Goal: Task Accomplishment & Management: Manage account settings

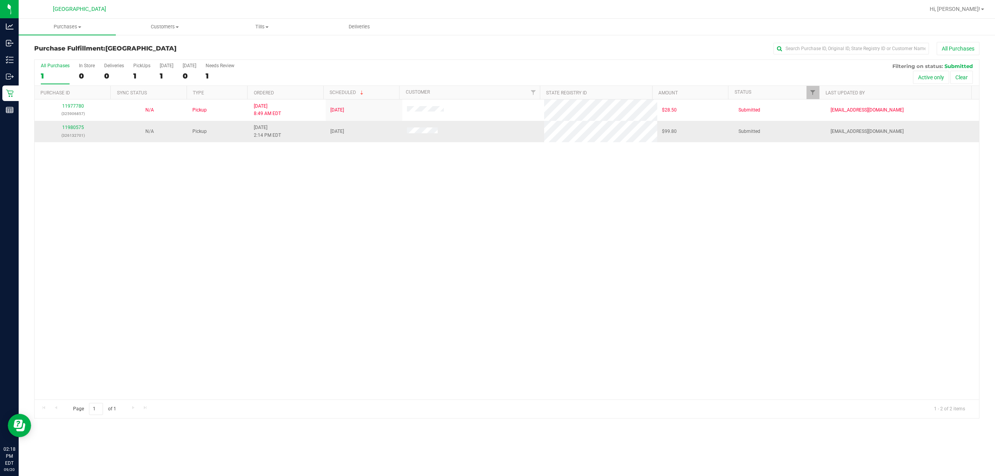
click at [77, 131] on div "11980575 (326132701)" at bounding box center [72, 131] width 67 height 15
click at [75, 129] on link "11980575" at bounding box center [73, 127] width 22 height 5
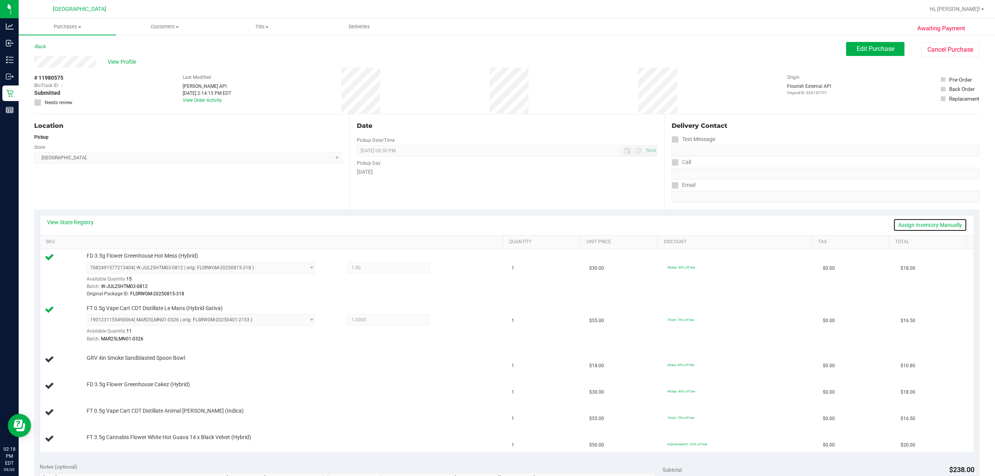
click at [913, 225] on link "Assign Inventory Manually" at bounding box center [930, 224] width 74 height 13
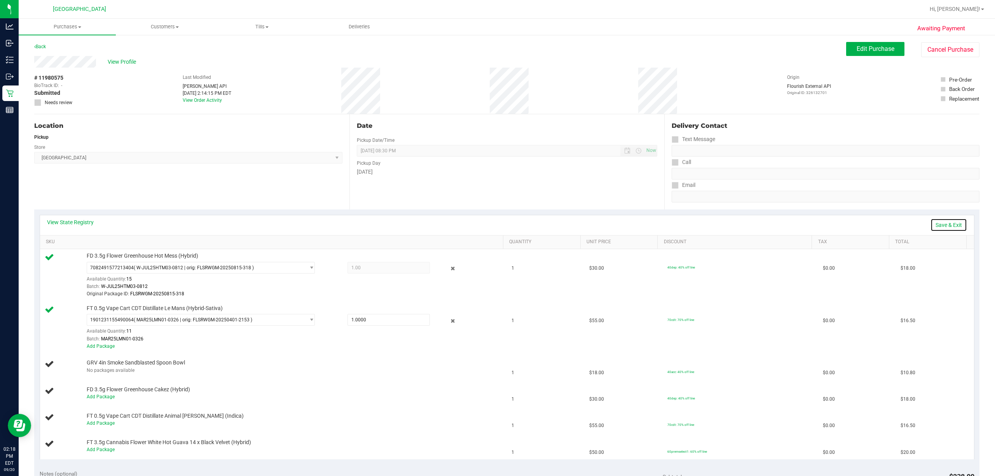
click at [947, 224] on link "Save & Exit" at bounding box center [949, 224] width 37 height 13
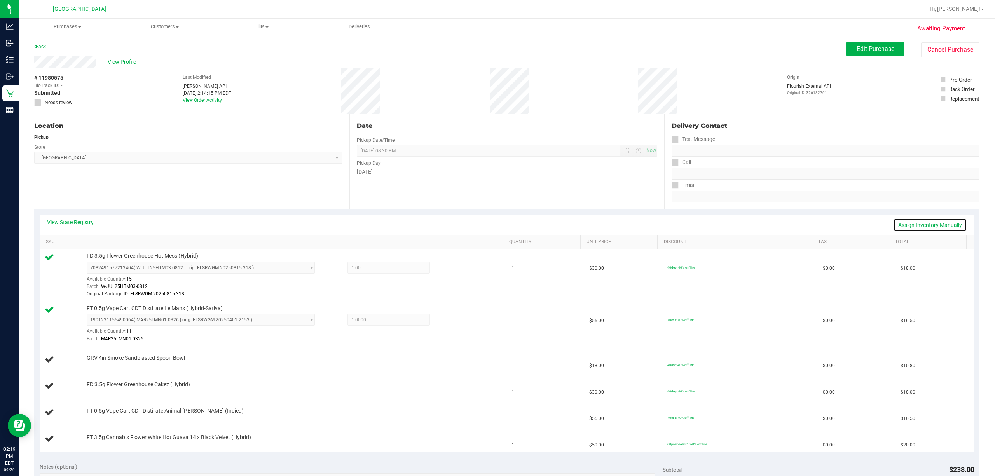
click at [933, 223] on link "Assign Inventory Manually" at bounding box center [930, 224] width 74 height 13
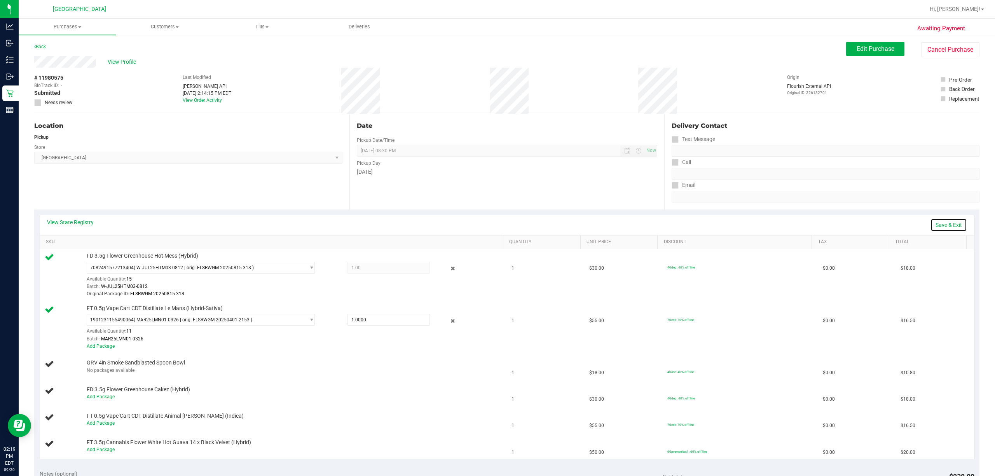
click at [944, 226] on link "Save & Exit" at bounding box center [949, 224] width 37 height 13
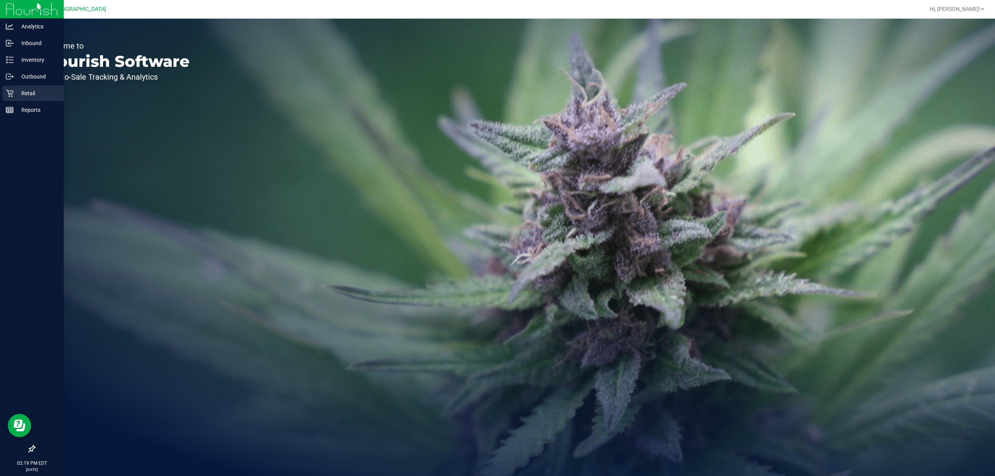
click at [19, 94] on p "Retail" at bounding box center [37, 93] width 47 height 9
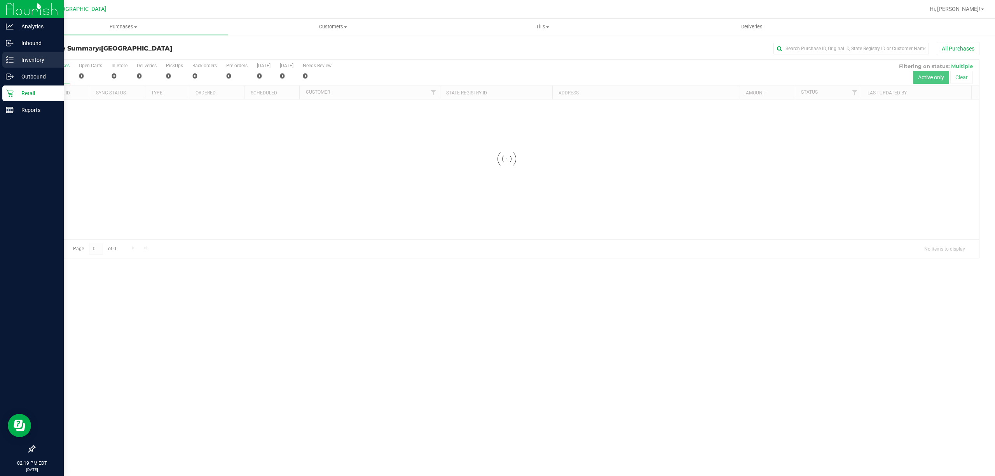
click at [36, 61] on p "Inventory" at bounding box center [37, 59] width 47 height 9
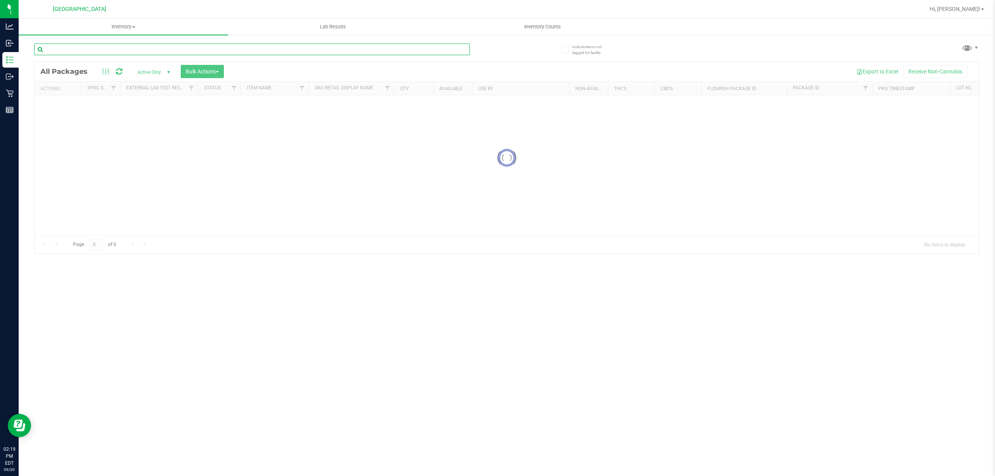
click at [130, 45] on input "text" at bounding box center [252, 50] width 436 height 12
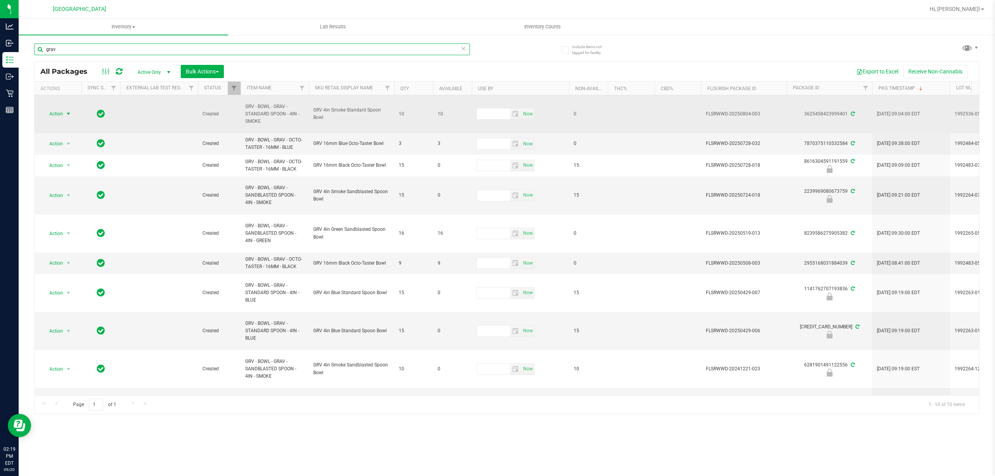
type input "grav"
click at [64, 114] on span "select" at bounding box center [69, 113] width 10 height 11
click at [64, 114] on span "select" at bounding box center [69, 114] width 10 height 11
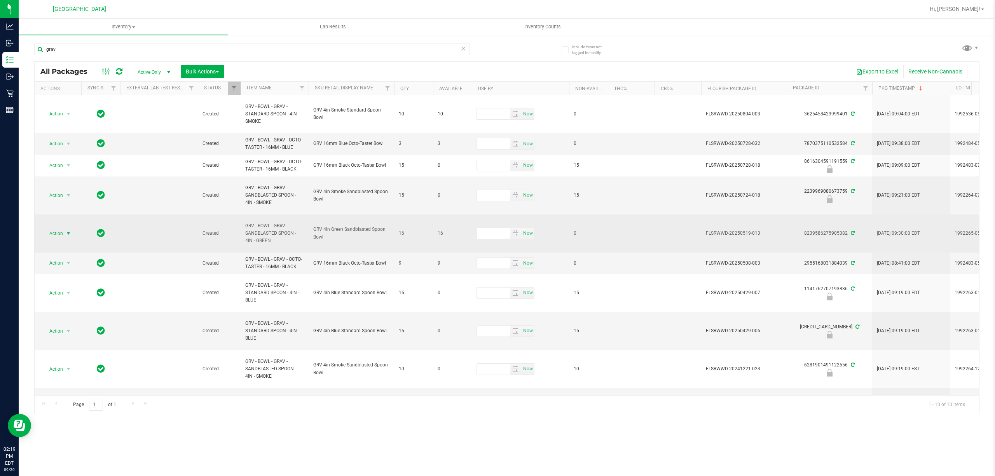
click at [61, 235] on span "Action" at bounding box center [52, 233] width 21 height 11
click at [69, 232] on span "select" at bounding box center [68, 234] width 6 height 6
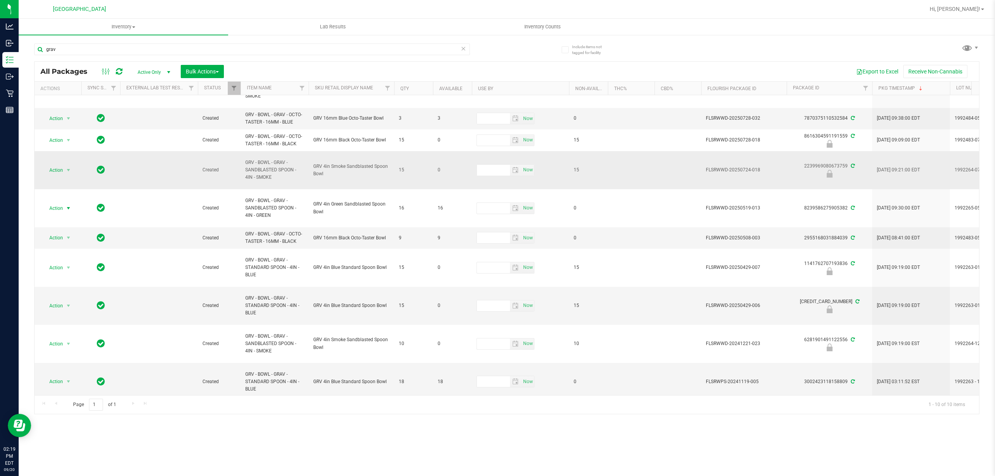
scroll to position [39, 0]
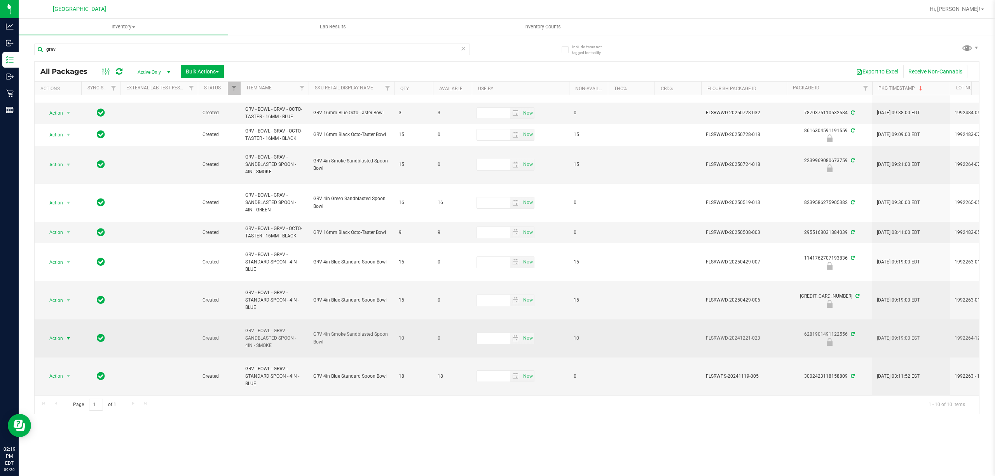
click at [61, 333] on span "Action" at bounding box center [52, 338] width 21 height 11
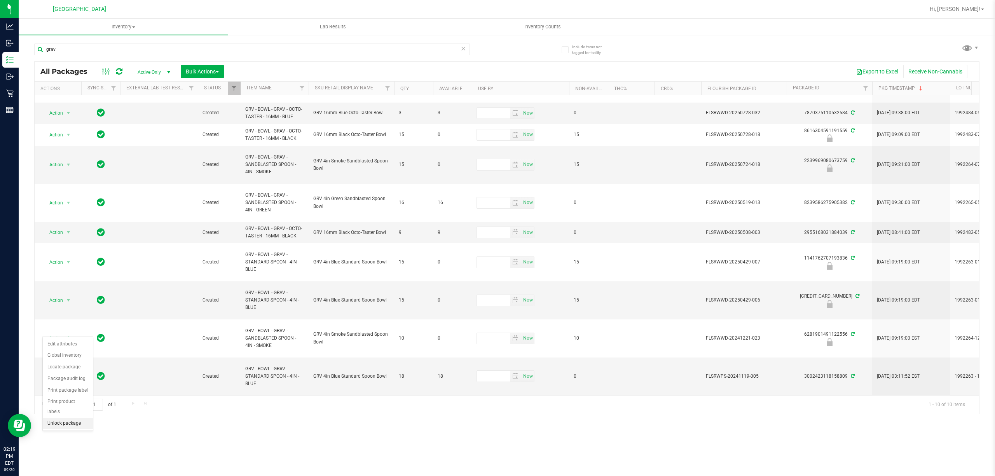
click at [59, 427] on li "Unlock package" at bounding box center [68, 424] width 50 height 12
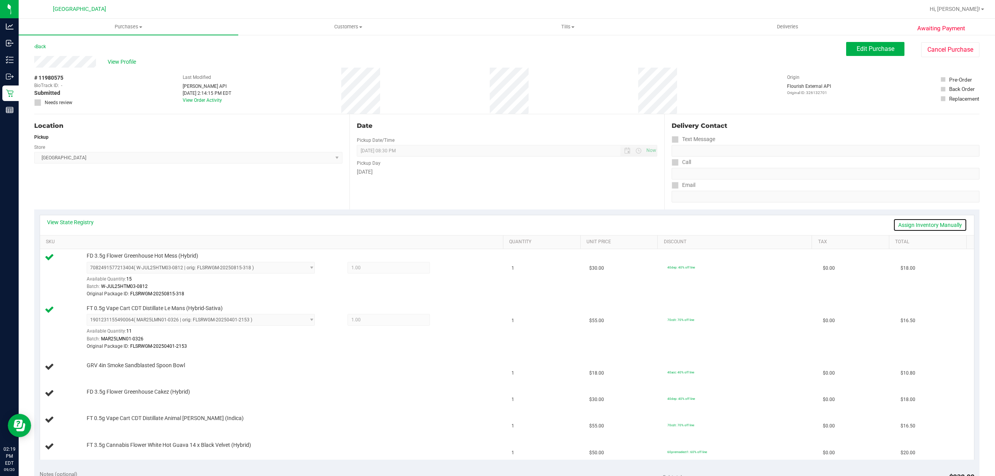
click at [950, 226] on link "Assign Inventory Manually" at bounding box center [930, 224] width 74 height 13
click at [100, 373] on link "Add Package" at bounding box center [101, 370] width 28 height 5
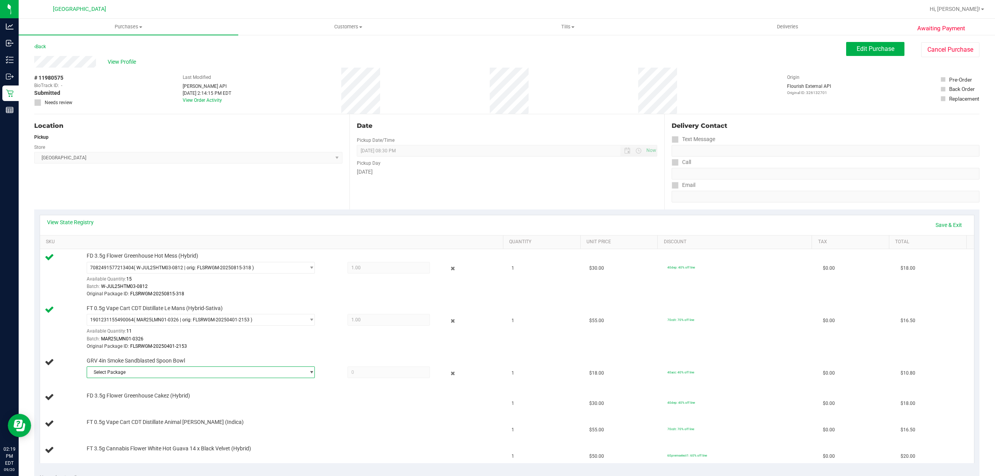
click at [105, 374] on span "Select Package" at bounding box center [196, 372] width 218 height 11
click at [147, 411] on li "6281901491122556 ( 1992264-1224 | orig: FLSRWWD-20241221-023 )" at bounding box center [198, 406] width 224 height 11
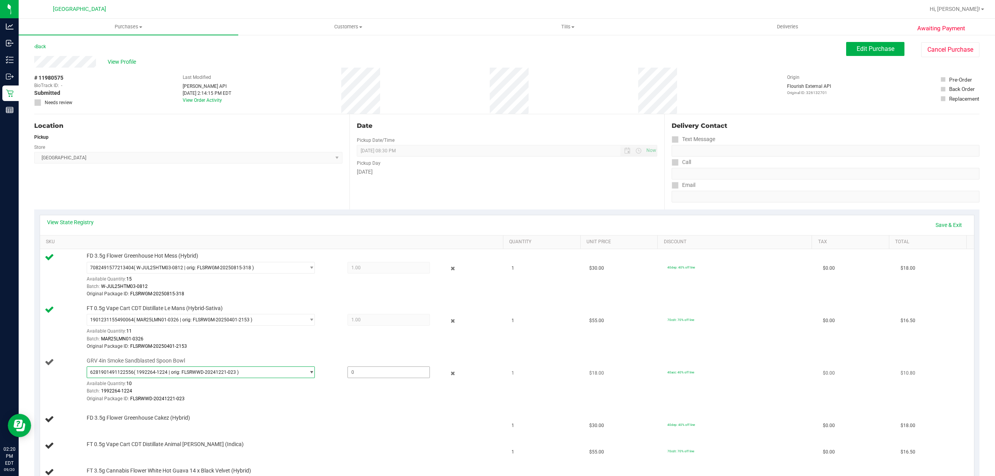
click at [367, 377] on span at bounding box center [389, 373] width 82 height 12
type input "1"
type input "1.0000"
click at [522, 346] on td "1" at bounding box center [546, 328] width 78 height 52
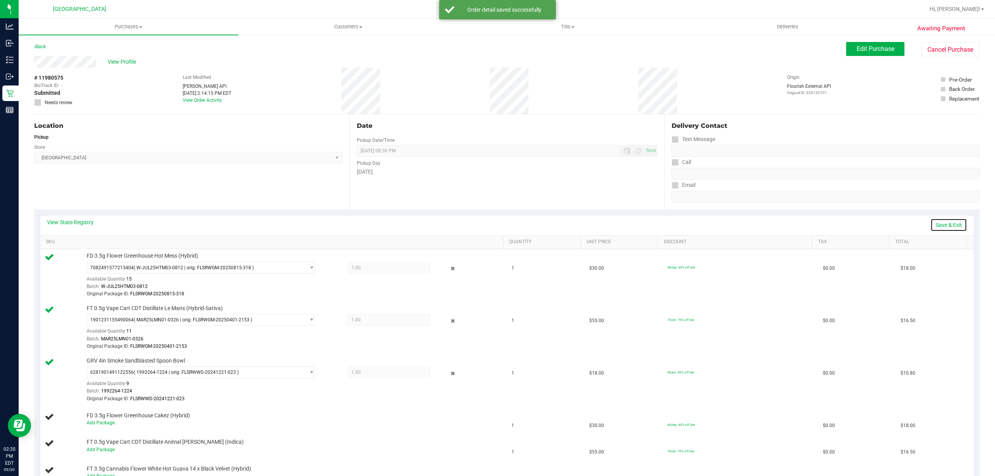
click at [931, 223] on link "Save & Exit" at bounding box center [949, 224] width 37 height 13
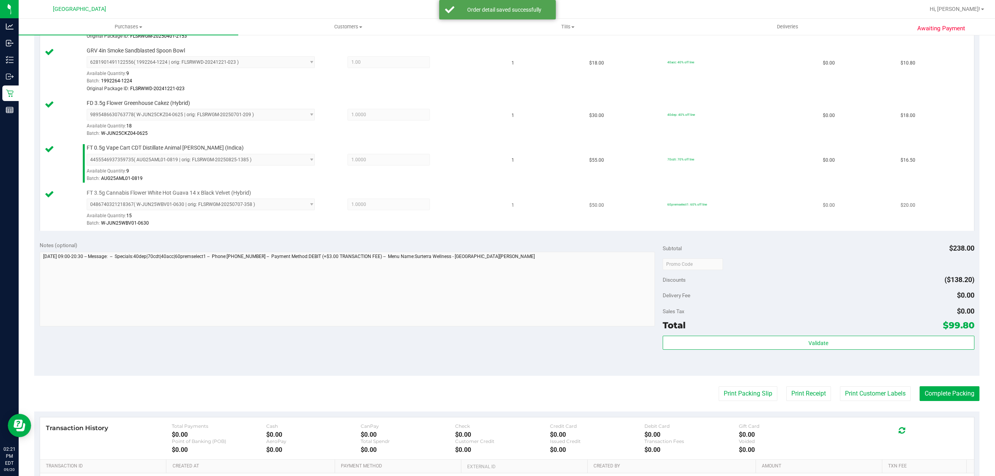
scroll to position [311, 0]
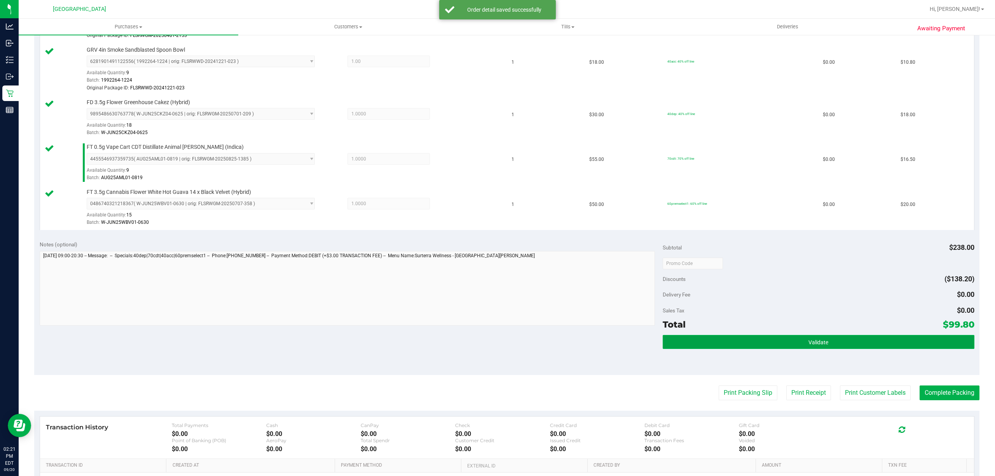
click at [809, 346] on span "Validate" at bounding box center [819, 342] width 20 height 6
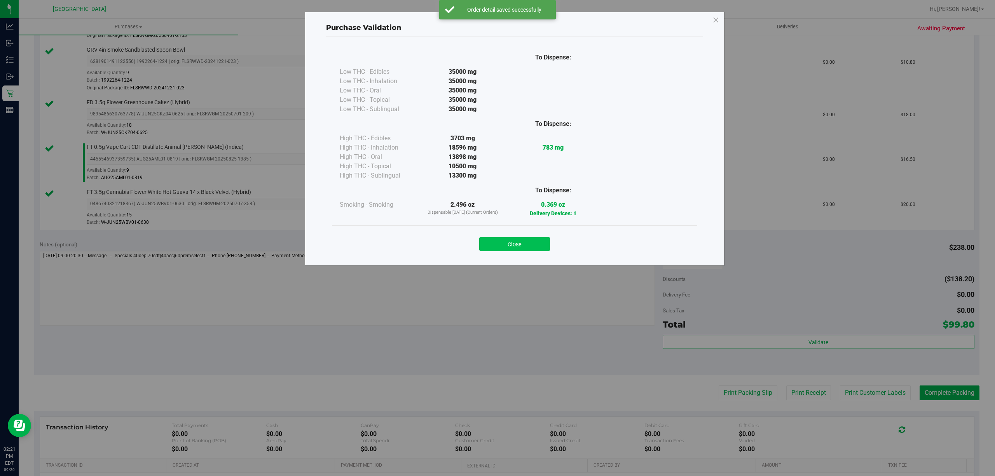
click at [538, 237] on button "Close" at bounding box center [514, 244] width 71 height 14
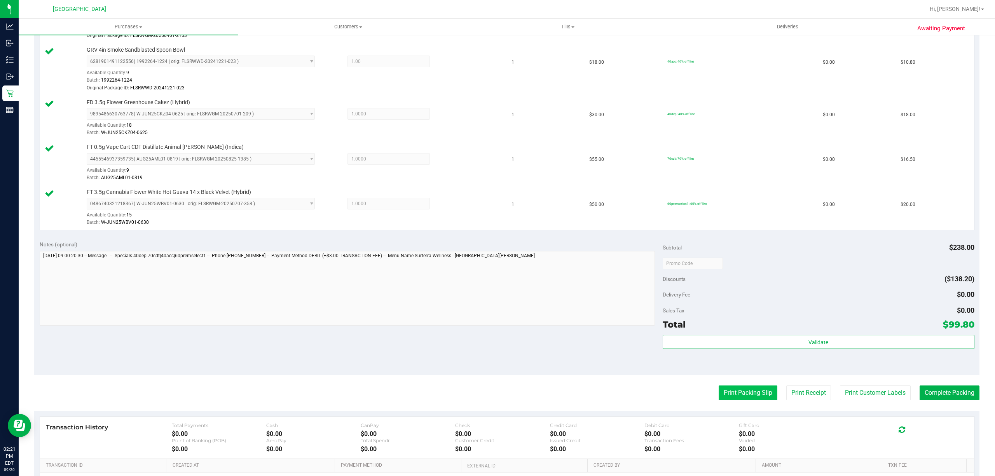
click at [730, 391] on button "Print Packing Slip" at bounding box center [748, 393] width 59 height 15
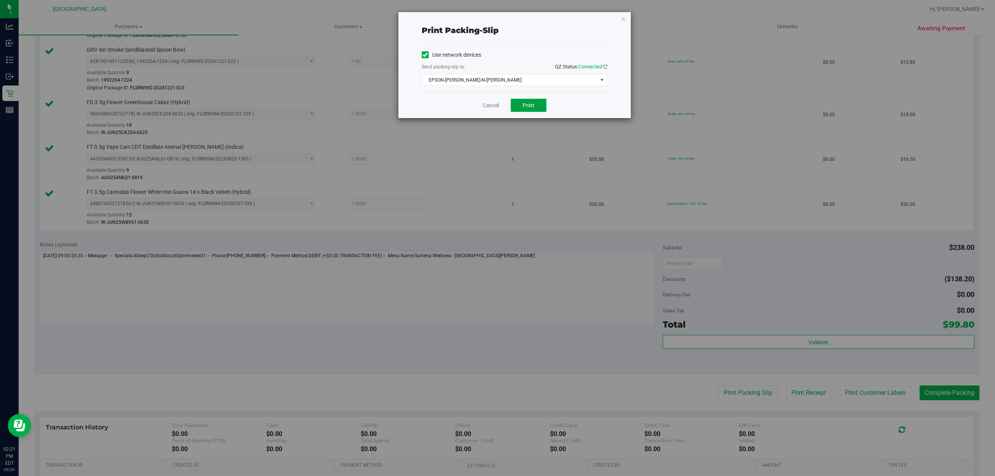
click at [521, 103] on button "Print" at bounding box center [529, 105] width 36 height 13
click at [498, 107] on link "Cancel" at bounding box center [491, 105] width 16 height 8
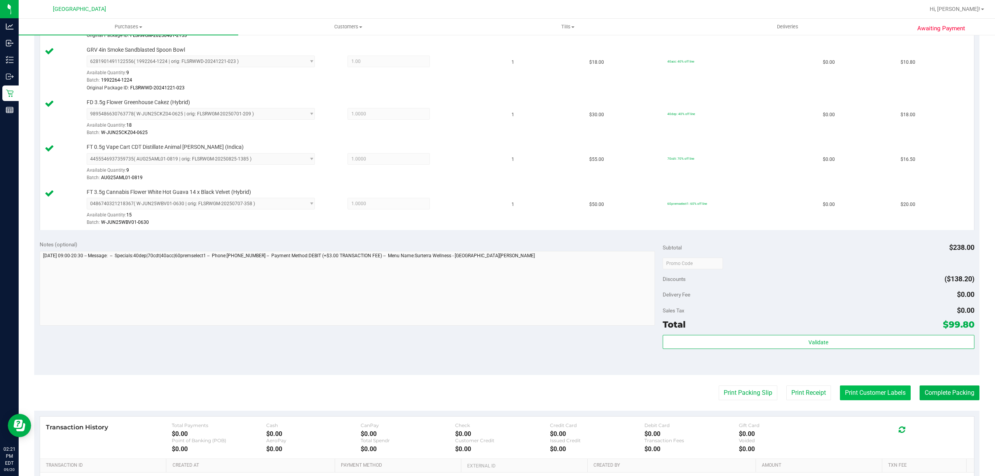
click at [868, 400] on button "Print Customer Labels" at bounding box center [875, 393] width 71 height 15
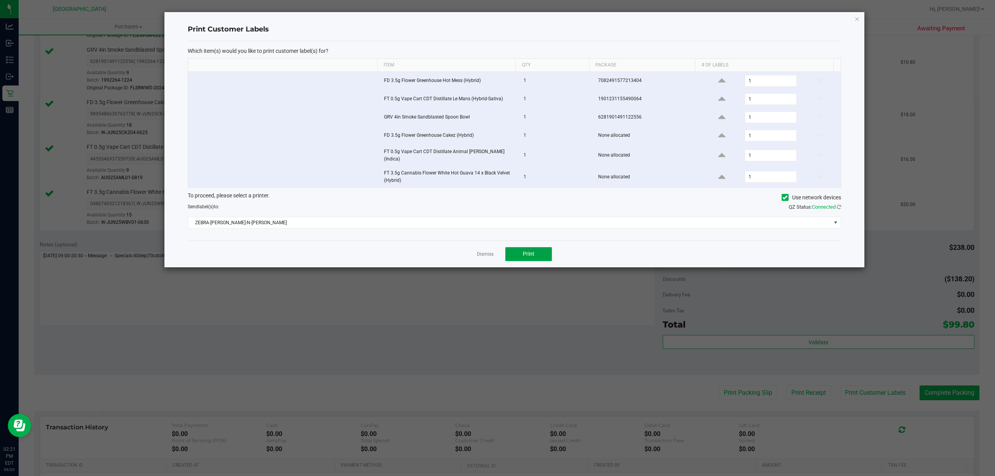
click at [521, 251] on button "Print" at bounding box center [528, 254] width 47 height 14
click at [482, 255] on link "Dismiss" at bounding box center [485, 254] width 17 height 7
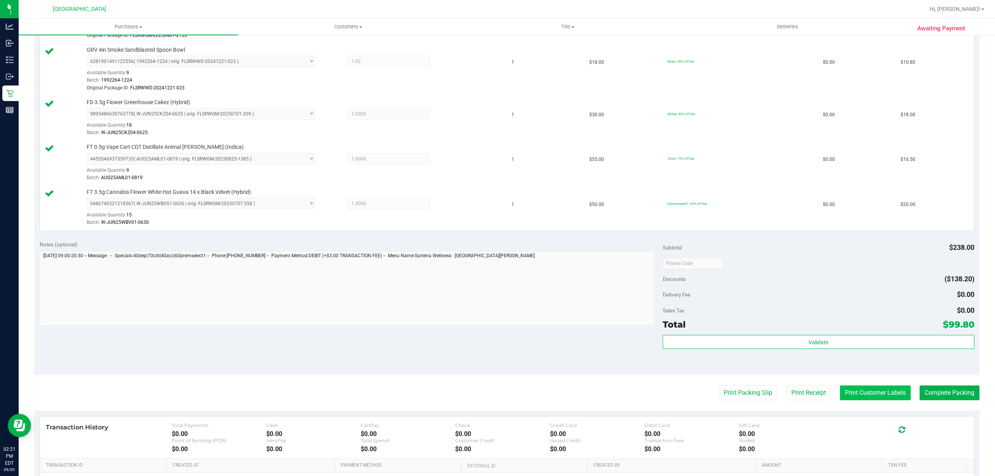
click at [844, 393] on button "Print Customer Labels" at bounding box center [875, 393] width 71 height 15
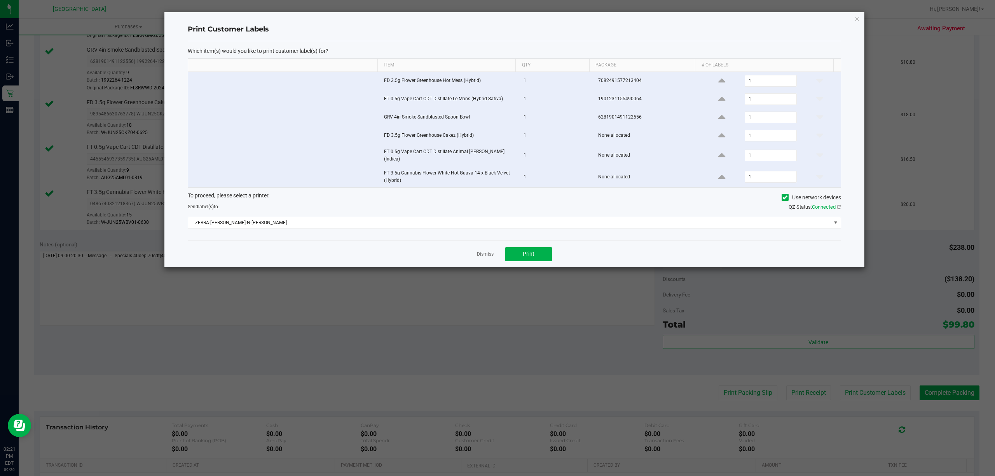
click at [476, 253] on div "Dismiss Print" at bounding box center [514, 254] width 653 height 27
click at [487, 255] on link "Dismiss" at bounding box center [485, 254] width 17 height 7
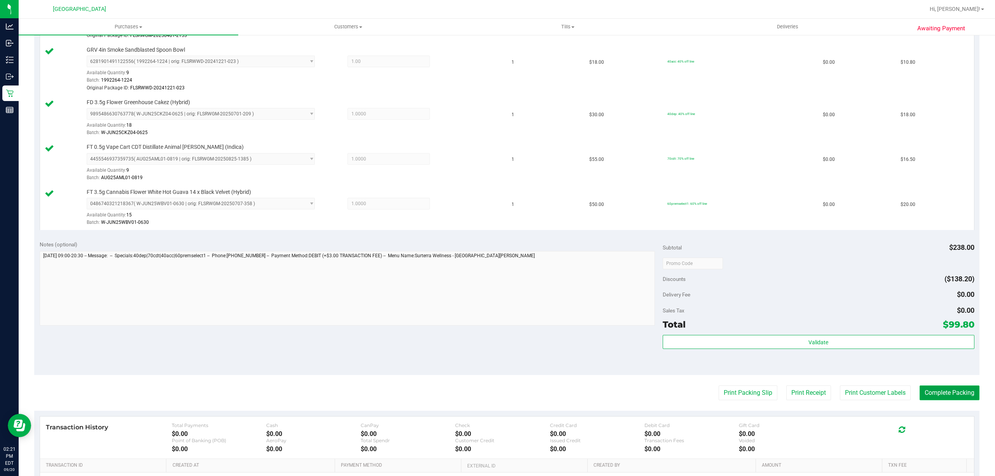
click at [934, 392] on button "Complete Packing" at bounding box center [950, 393] width 60 height 15
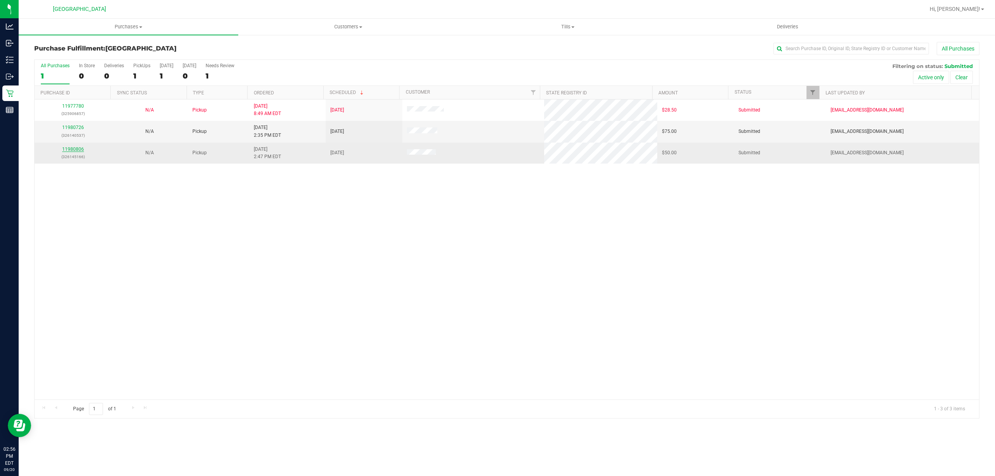
click at [70, 148] on link "11980806" at bounding box center [73, 149] width 22 height 5
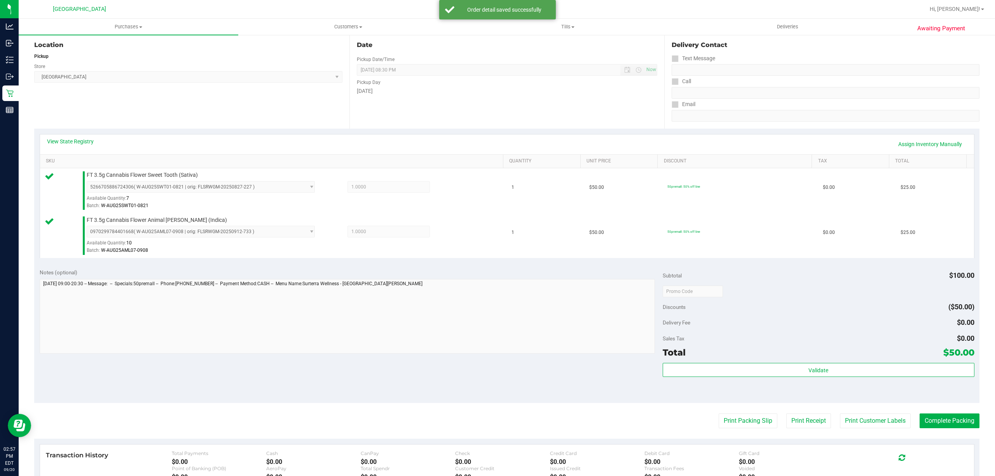
scroll to position [206, 0]
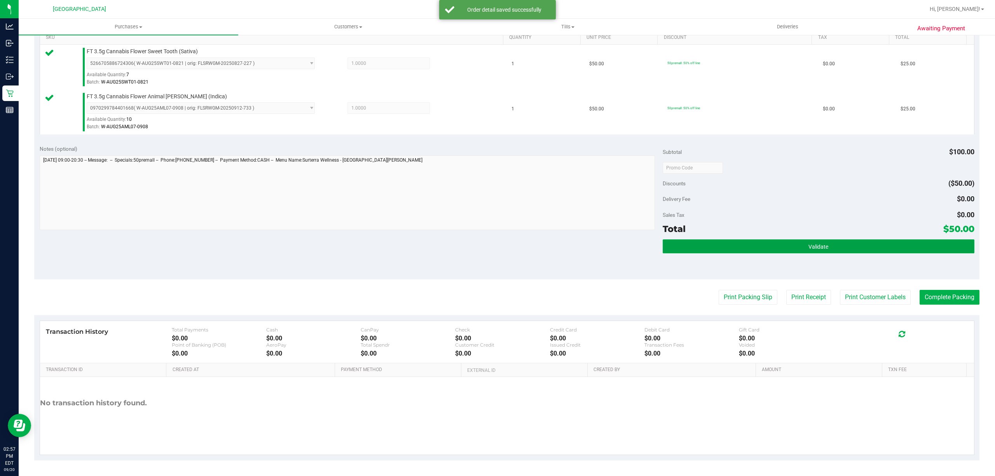
click at [798, 241] on button "Validate" at bounding box center [819, 246] width 312 height 14
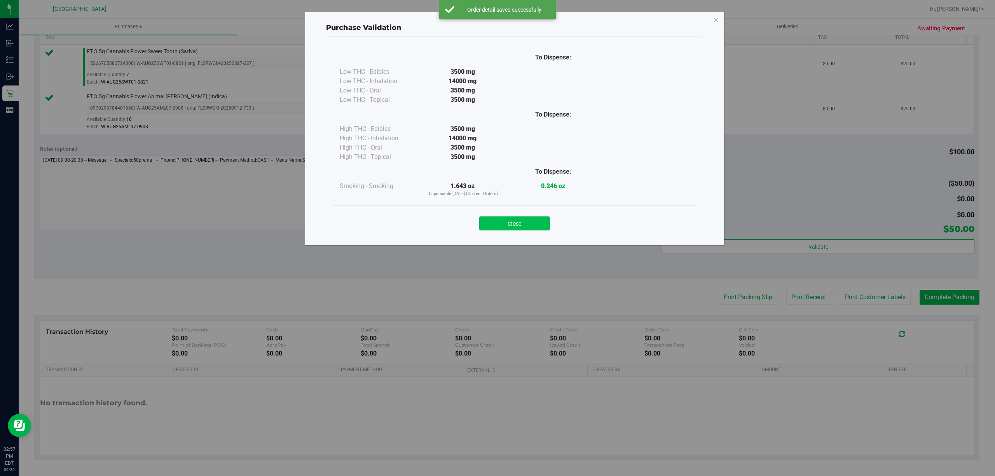
click at [513, 222] on button "Close" at bounding box center [514, 224] width 71 height 14
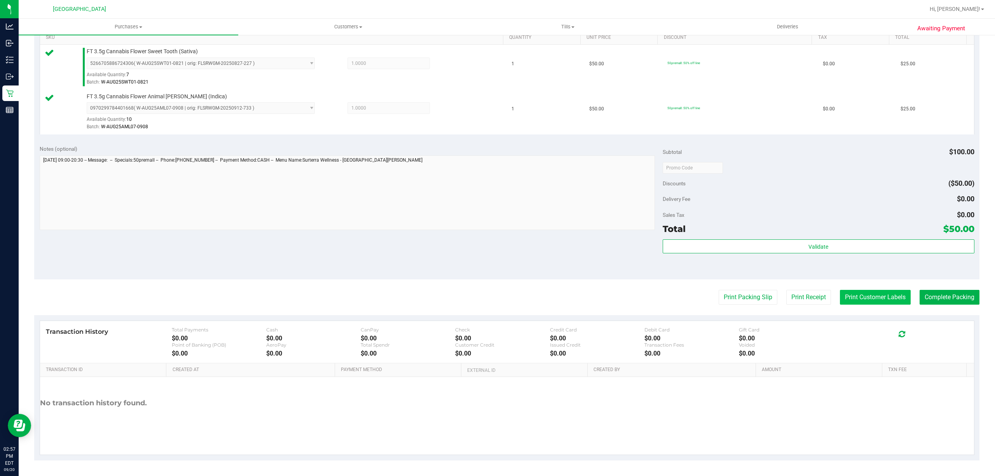
click at [857, 296] on button "Print Customer Labels" at bounding box center [875, 297] width 71 height 15
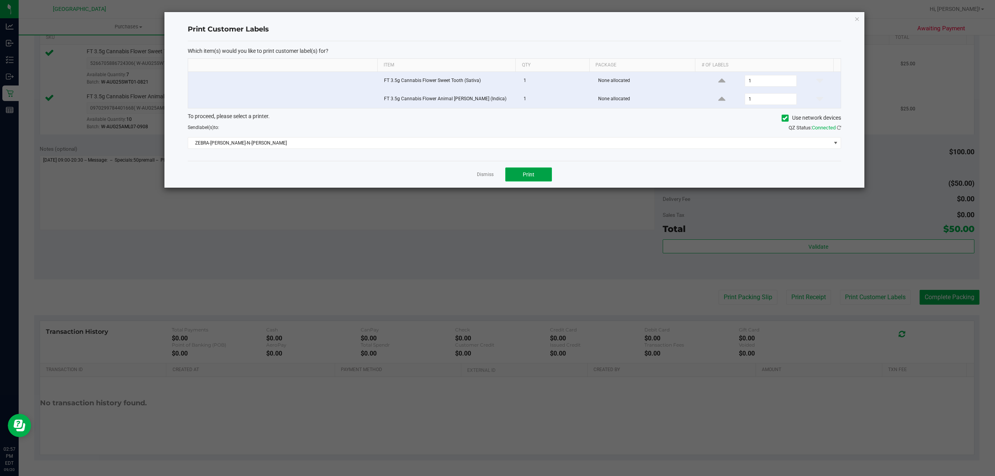
click at [536, 170] on button "Print" at bounding box center [528, 175] width 47 height 14
click at [481, 178] on link "Dismiss" at bounding box center [485, 174] width 17 height 7
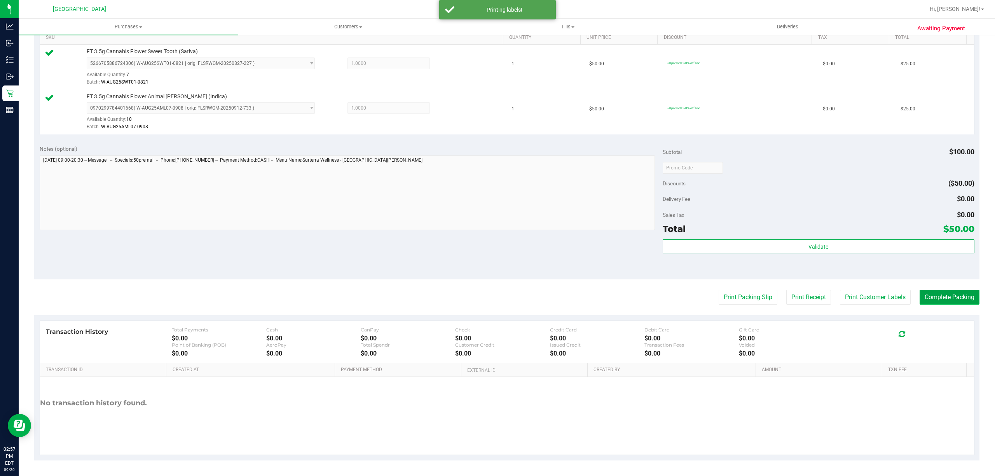
click at [955, 300] on button "Complete Packing" at bounding box center [950, 297] width 60 height 15
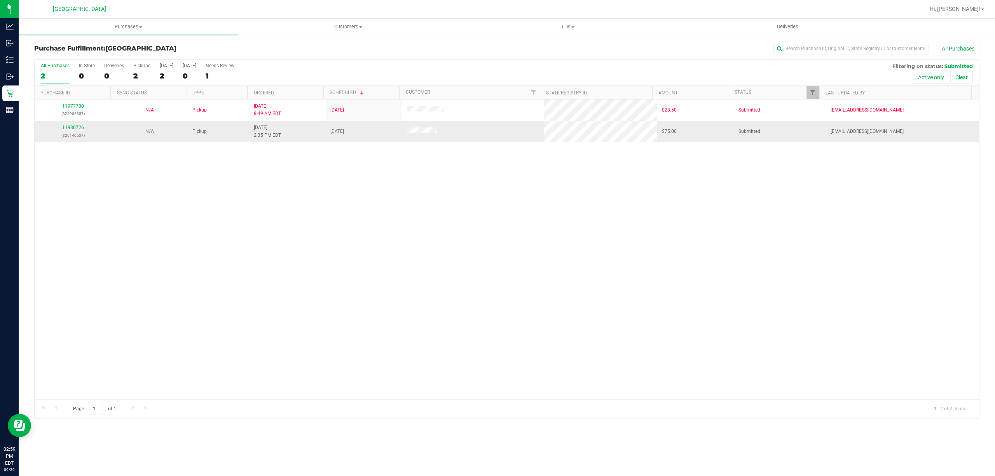
click at [79, 128] on link "11980726" at bounding box center [73, 127] width 22 height 5
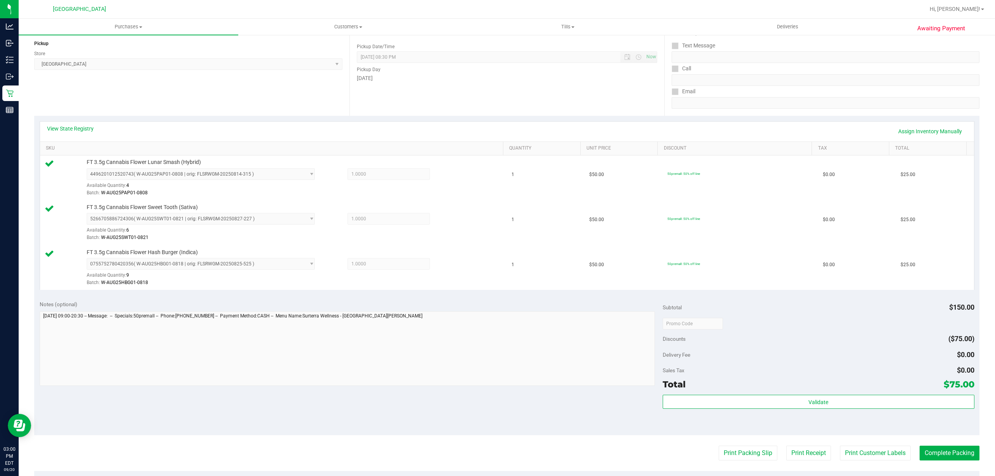
scroll to position [207, 0]
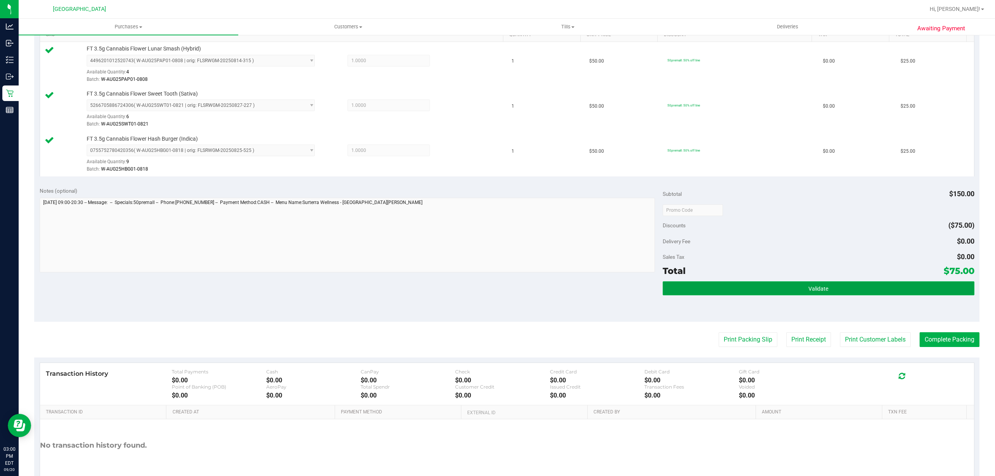
click at [731, 286] on button "Validate" at bounding box center [819, 288] width 312 height 14
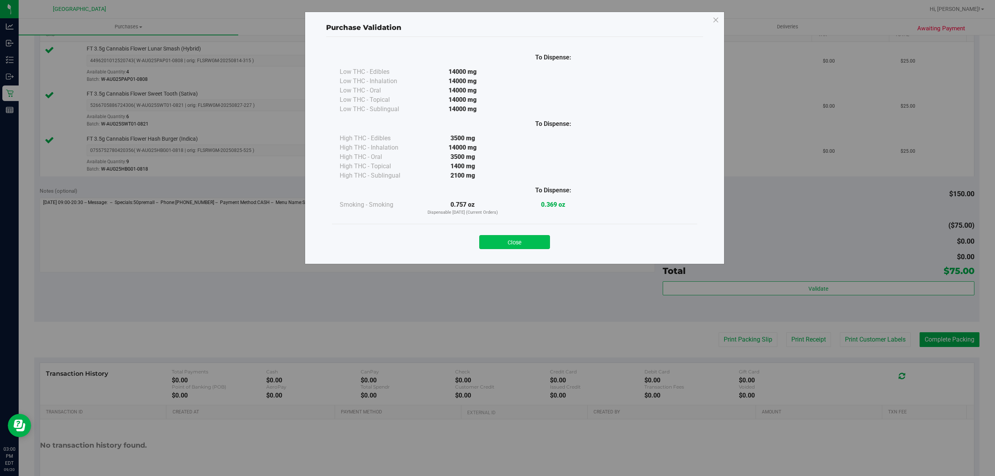
click at [532, 240] on button "Close" at bounding box center [514, 242] width 71 height 14
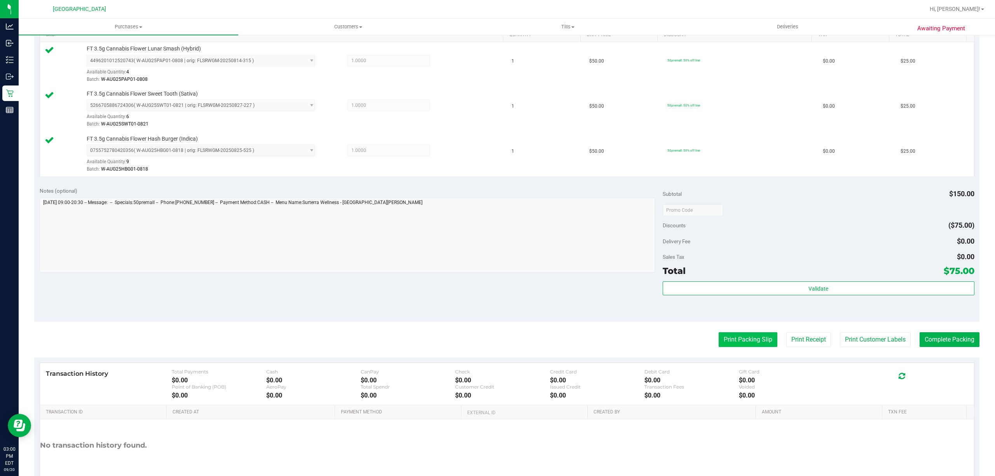
click at [729, 344] on button "Print Packing Slip" at bounding box center [748, 339] width 59 height 15
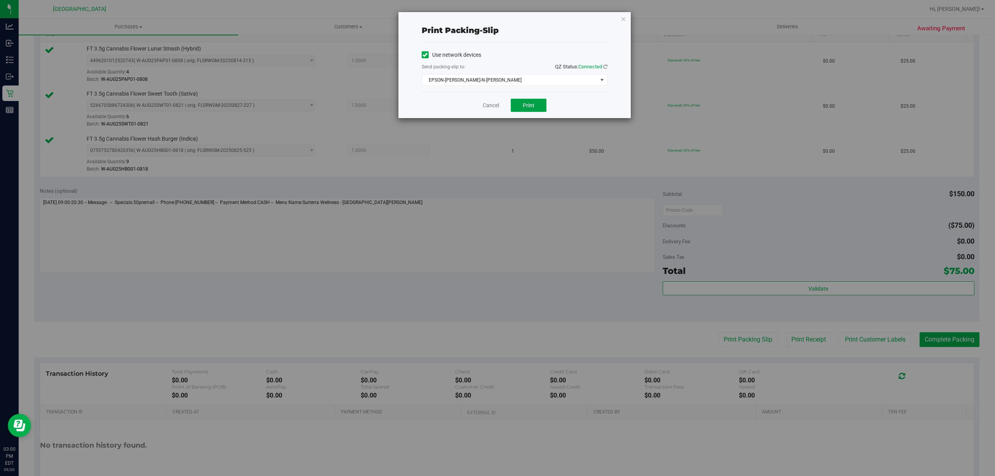
click at [524, 104] on span "Print" at bounding box center [529, 105] width 12 height 6
click at [493, 108] on link "Cancel" at bounding box center [491, 105] width 16 height 8
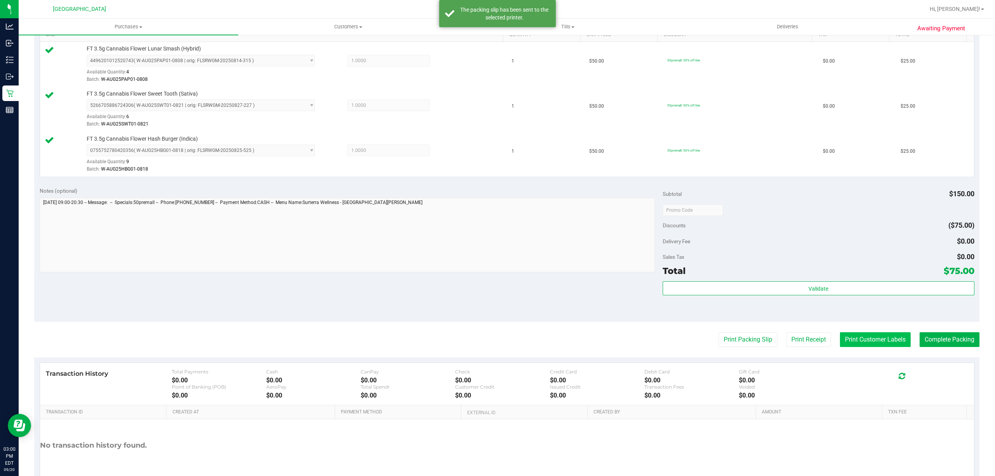
click at [848, 344] on button "Print Customer Labels" at bounding box center [875, 339] width 71 height 15
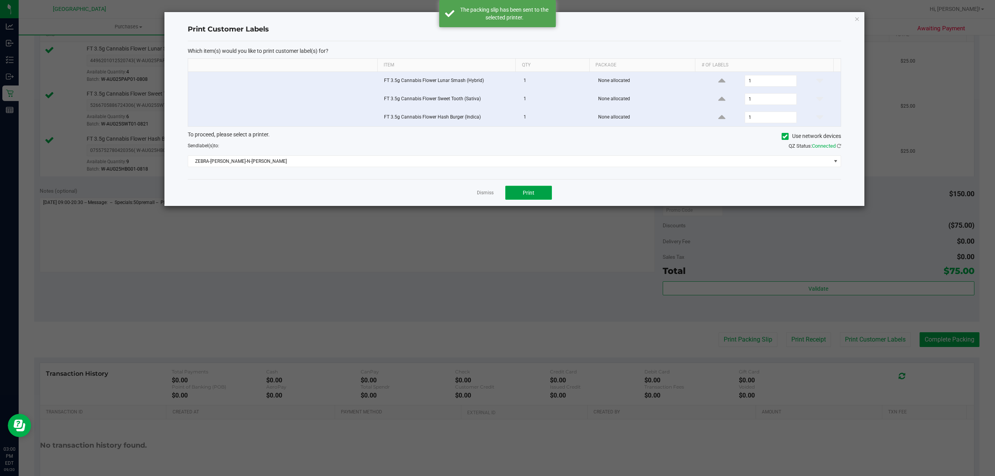
click at [521, 195] on button "Print" at bounding box center [528, 193] width 47 height 14
click at [483, 196] on link "Dismiss" at bounding box center [485, 193] width 17 height 7
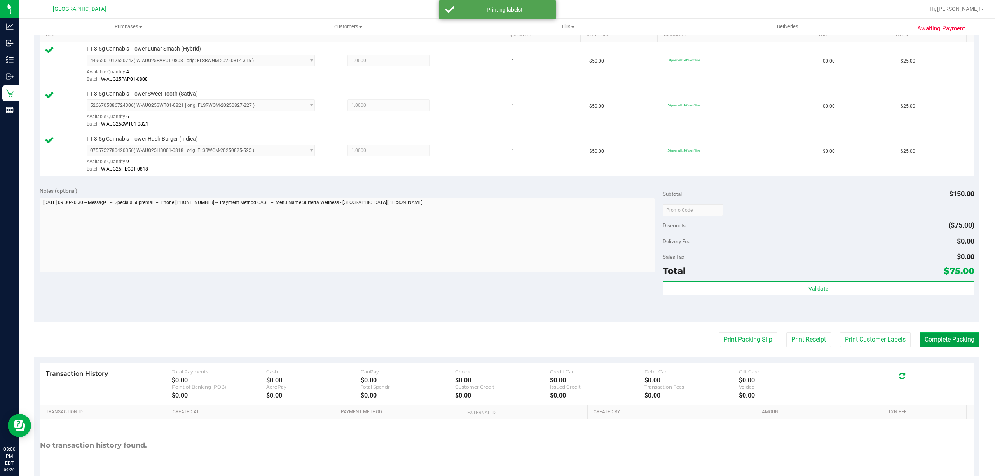
click at [950, 346] on button "Complete Packing" at bounding box center [950, 339] width 60 height 15
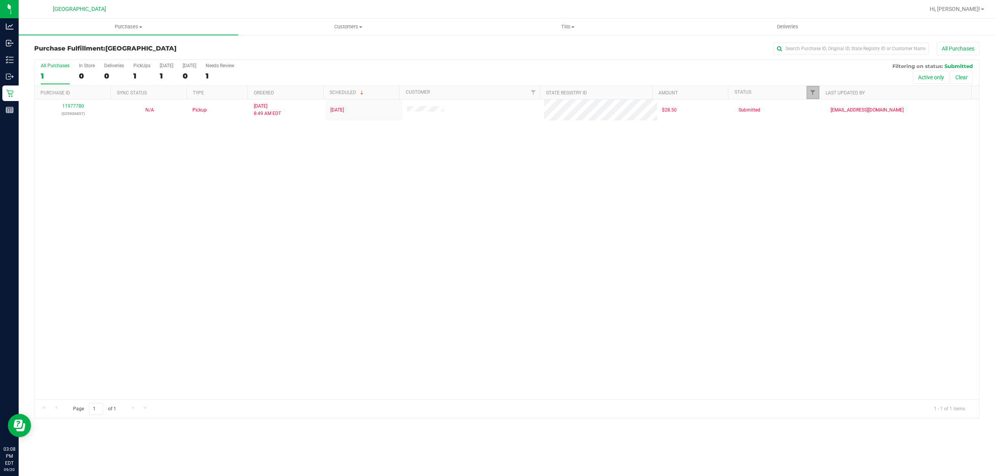
click at [815, 97] on link "Filter" at bounding box center [813, 92] width 13 height 13
click at [839, 225] on button "Filter" at bounding box center [829, 228] width 37 height 17
